Goal: Find specific page/section: Find specific page/section

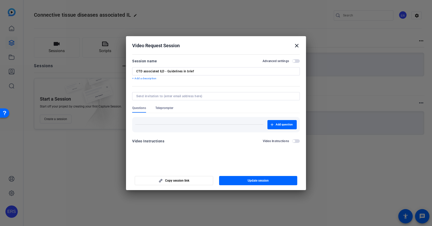
click at [295, 46] on mat-icon "close" at bounding box center [297, 46] width 6 height 6
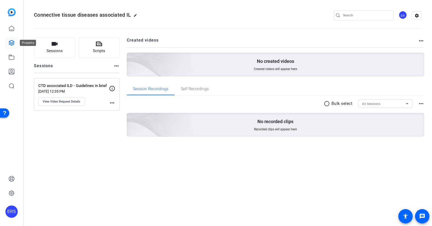
click at [11, 43] on icon at bounding box center [11, 42] width 5 height 5
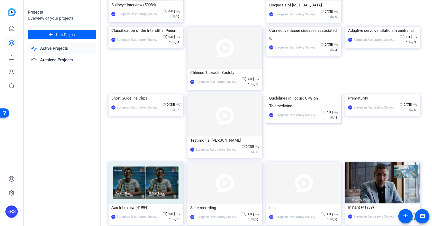
scroll to position [180, 0]
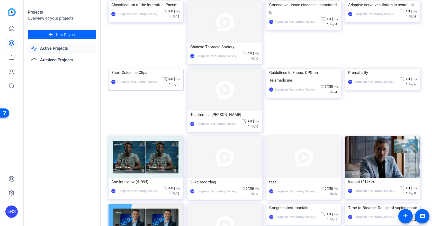
click at [132, 77] on div "Short Guideline Clips" at bounding box center [145, 73] width 69 height 8
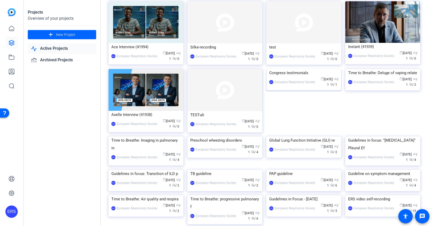
scroll to position [370, 0]
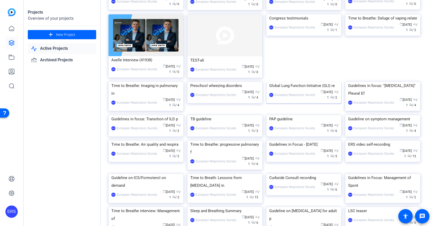
click at [312, 82] on img at bounding box center [303, 82] width 75 height 0
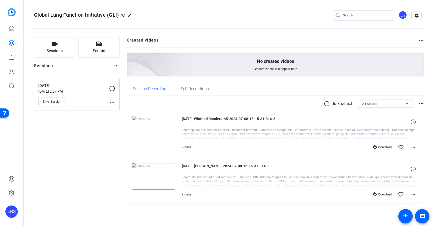
scroll to position [0, 0]
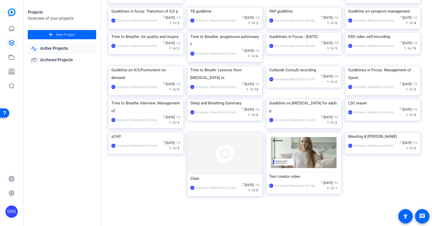
scroll to position [524, 0]
click at [361, 41] on div "ERS video self-recording" at bounding box center [382, 37] width 69 height 8
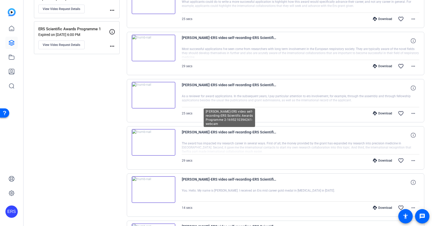
scroll to position [154, 0]
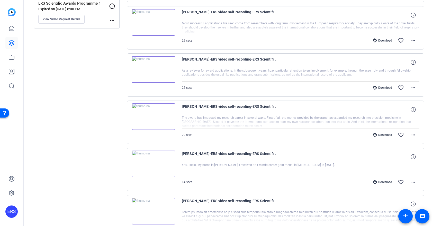
click at [116, 150] on div "Sessions Scripts Sessions more_horiz ERS Scientific Awards Programme 3 Expired …" at bounding box center [77, 168] width 86 height 571
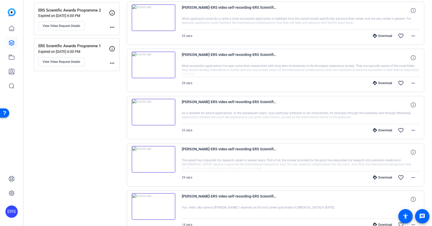
scroll to position [26, 0]
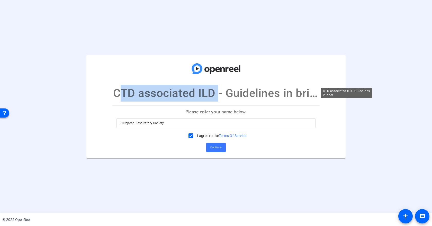
drag, startPoint x: 114, startPoint y: 95, endPoint x: 214, endPoint y: 93, distance: 100.0
click at [214, 93] on p "CTD associated ILD - Guidelines in brief" at bounding box center [216, 93] width 206 height 17
copy p "CTD associated ILD"
